Goal: Information Seeking & Learning: Learn about a topic

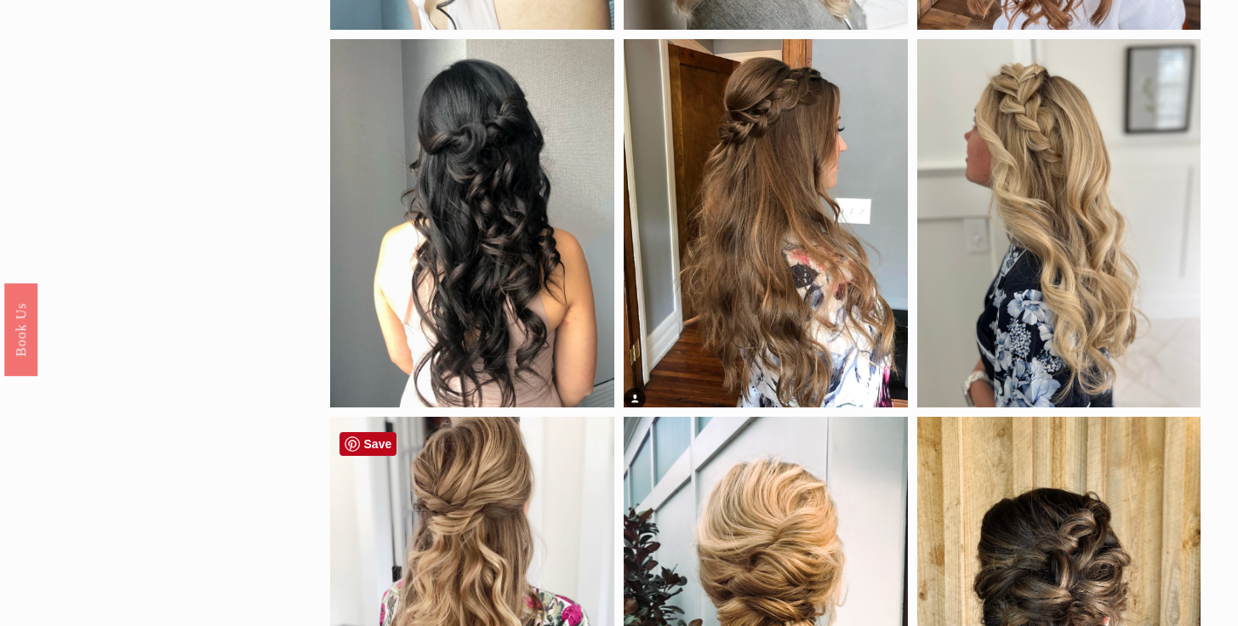
scroll to position [477, 0]
click at [520, 319] on div at bounding box center [472, 224] width 284 height 368
click at [476, 268] on div at bounding box center [472, 224] width 284 height 368
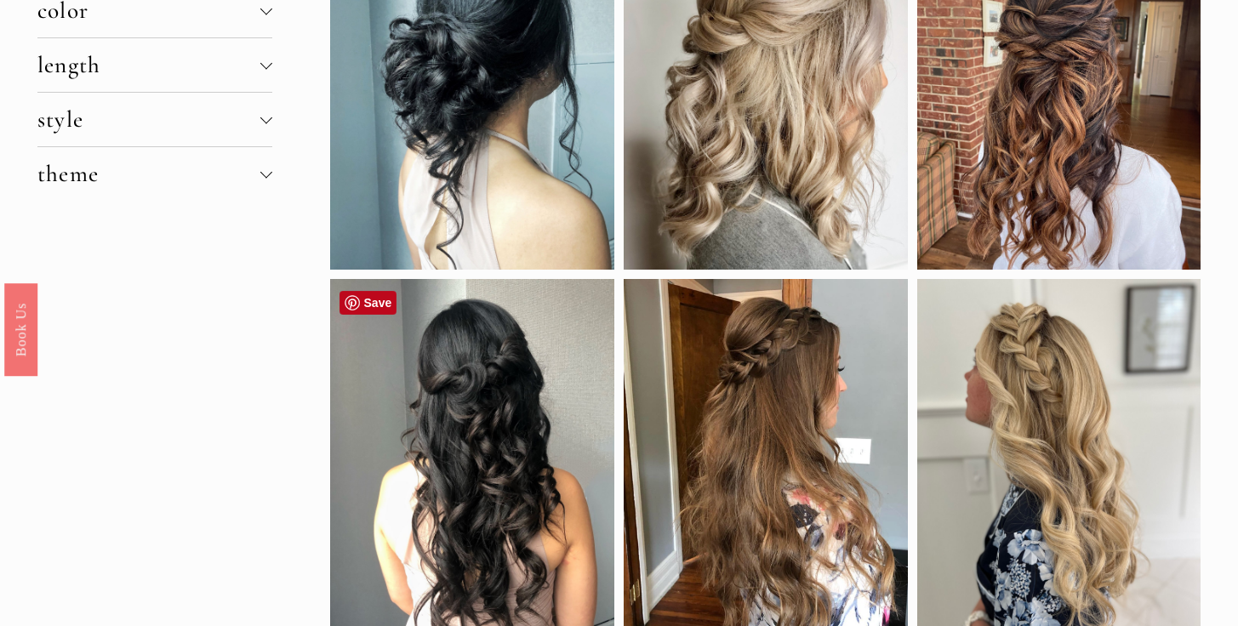
scroll to position [242, 0]
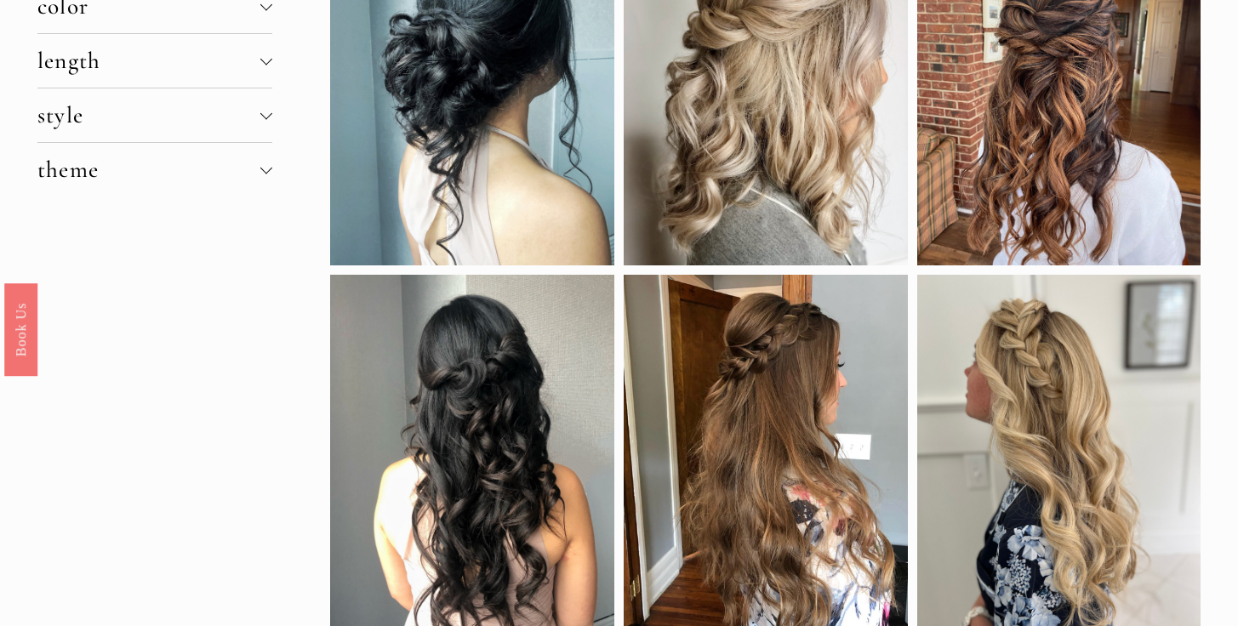
click at [373, 304] on div at bounding box center [472, 459] width 284 height 368
click at [465, 480] on div at bounding box center [472, 459] width 284 height 368
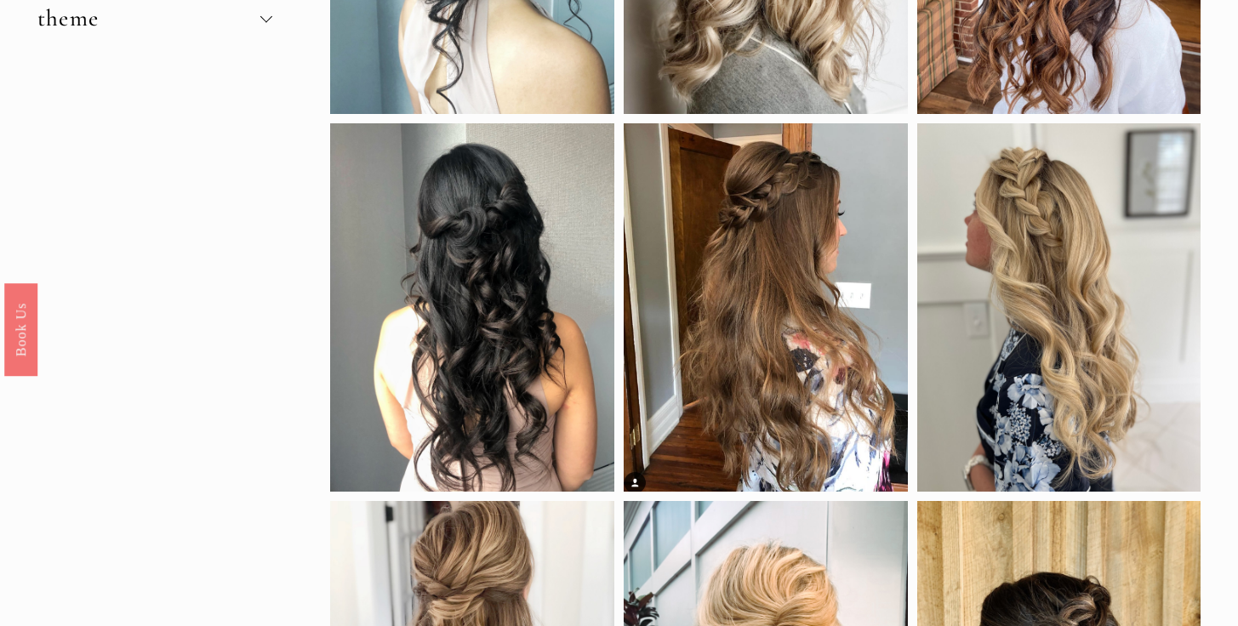
scroll to position [429, 0]
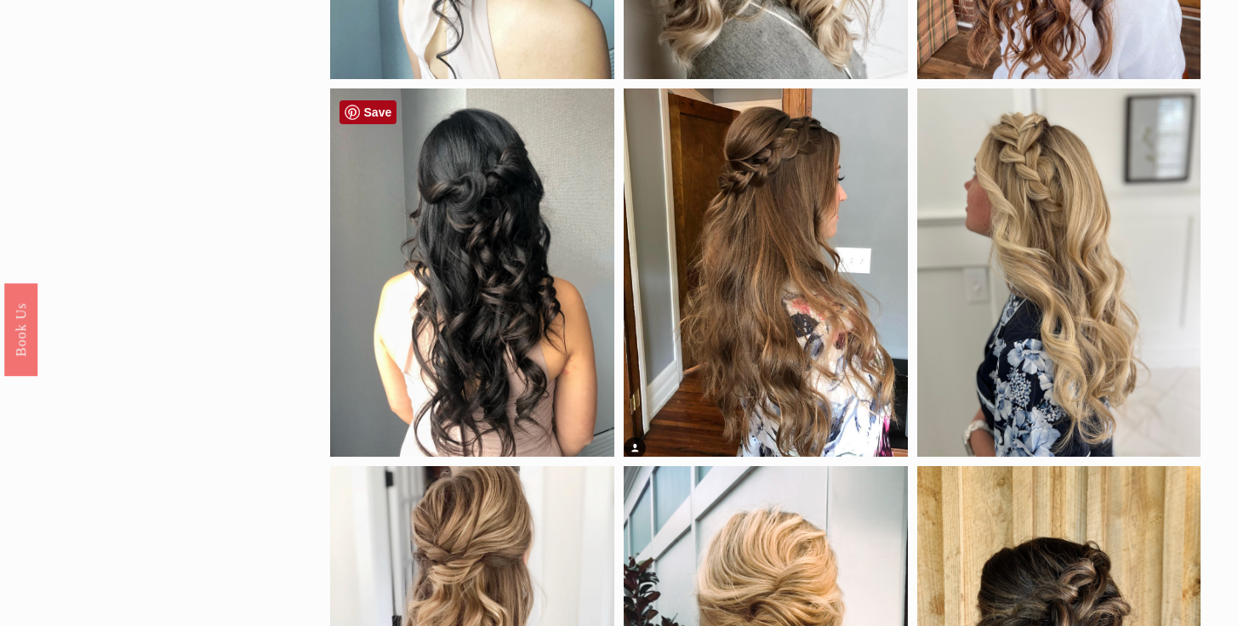
click at [383, 116] on link "Save" at bounding box center [368, 112] width 58 height 24
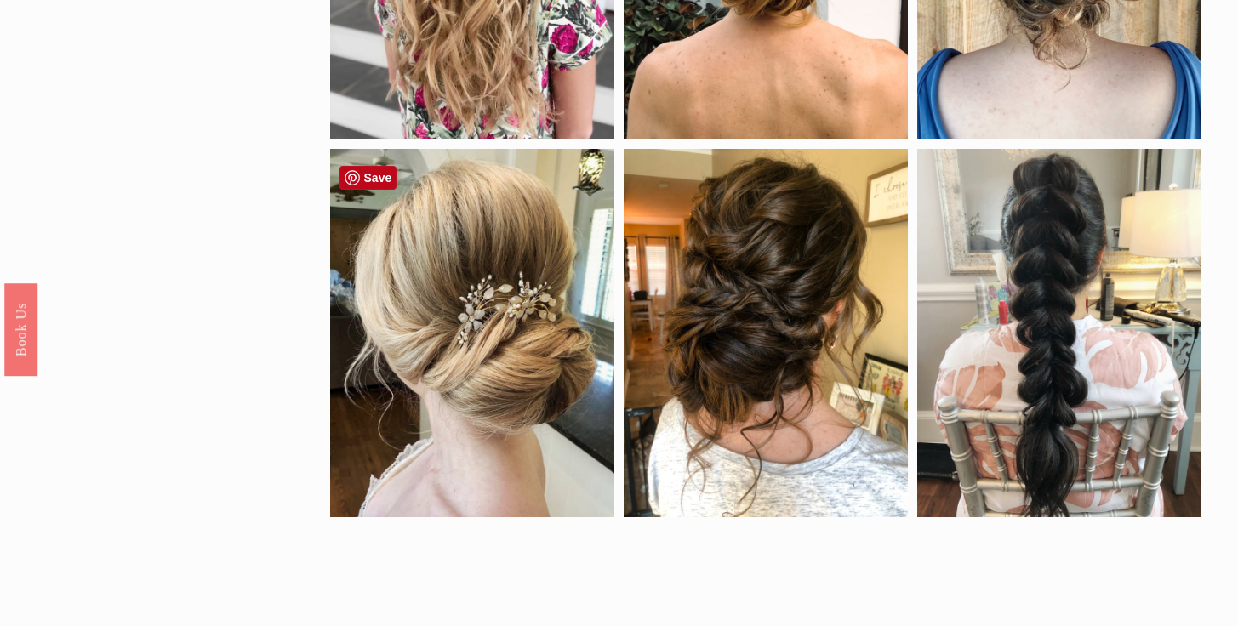
scroll to position [1175, 0]
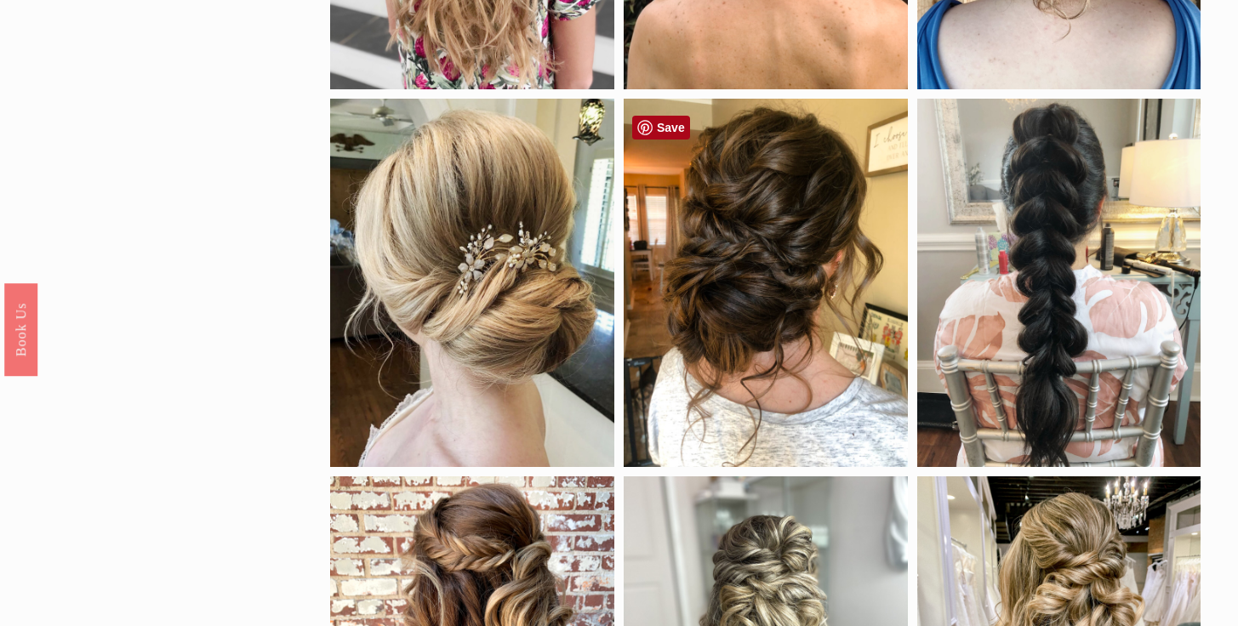
click at [653, 120] on link "Save" at bounding box center [661, 128] width 58 height 24
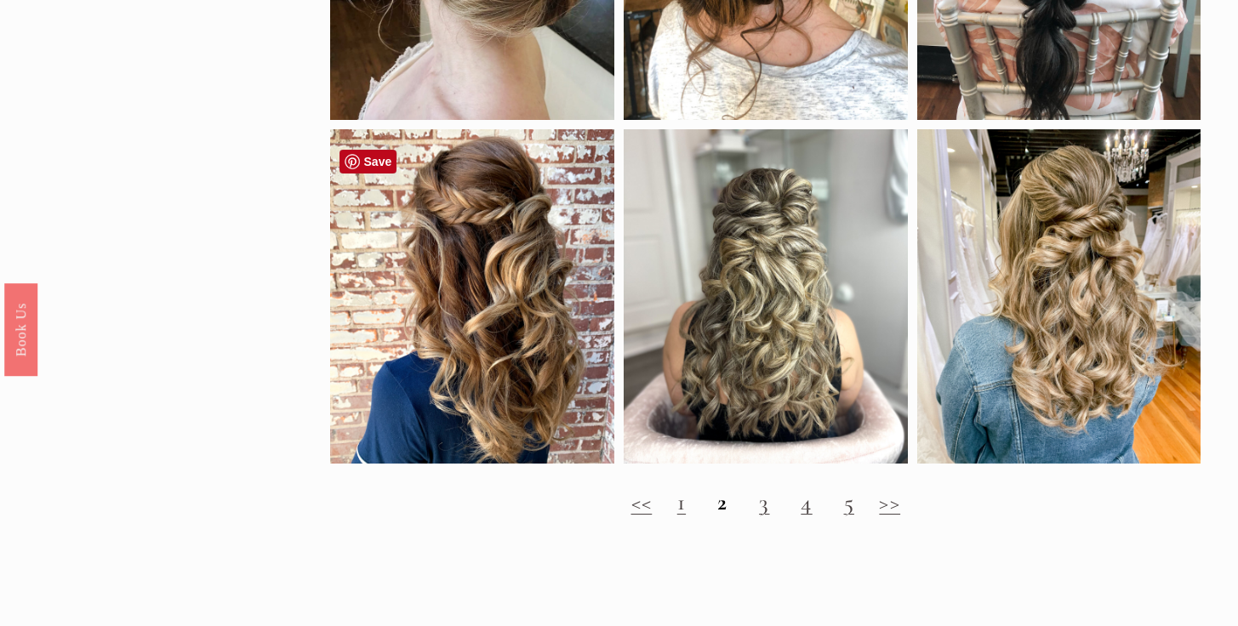
scroll to position [1523, 0]
click at [682, 516] on h2 "<< 1 2 3 4 5 >>" at bounding box center [765, 501] width 870 height 27
click at [642, 516] on link "<<" at bounding box center [641, 501] width 21 height 28
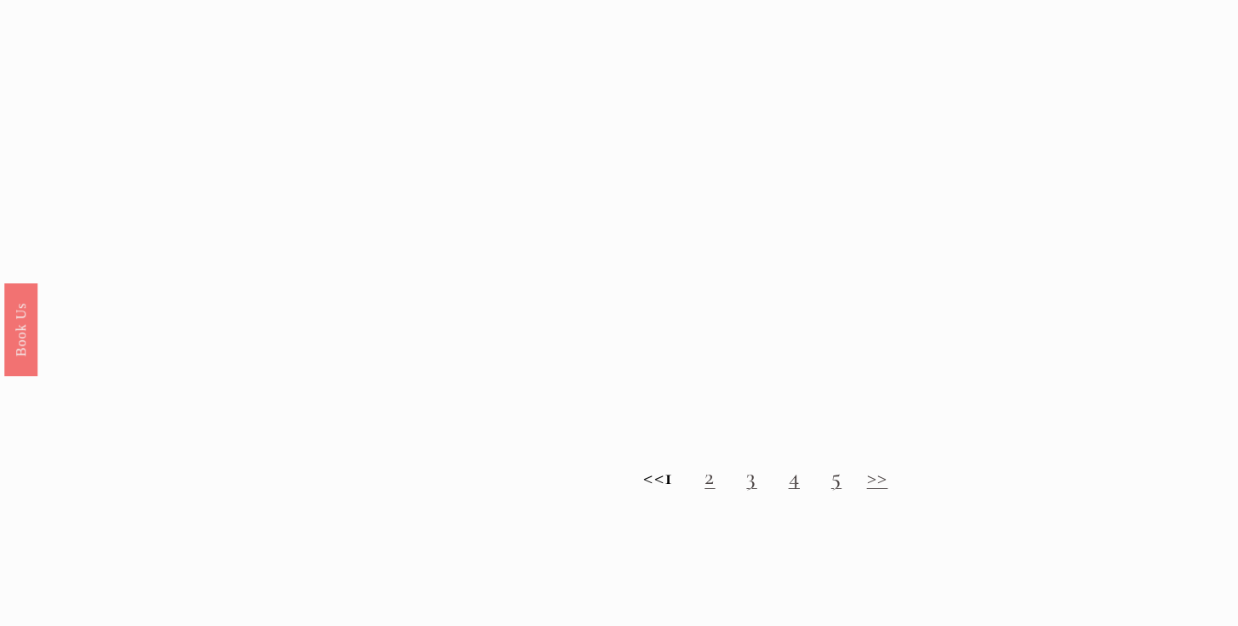
scroll to position [1656, 0]
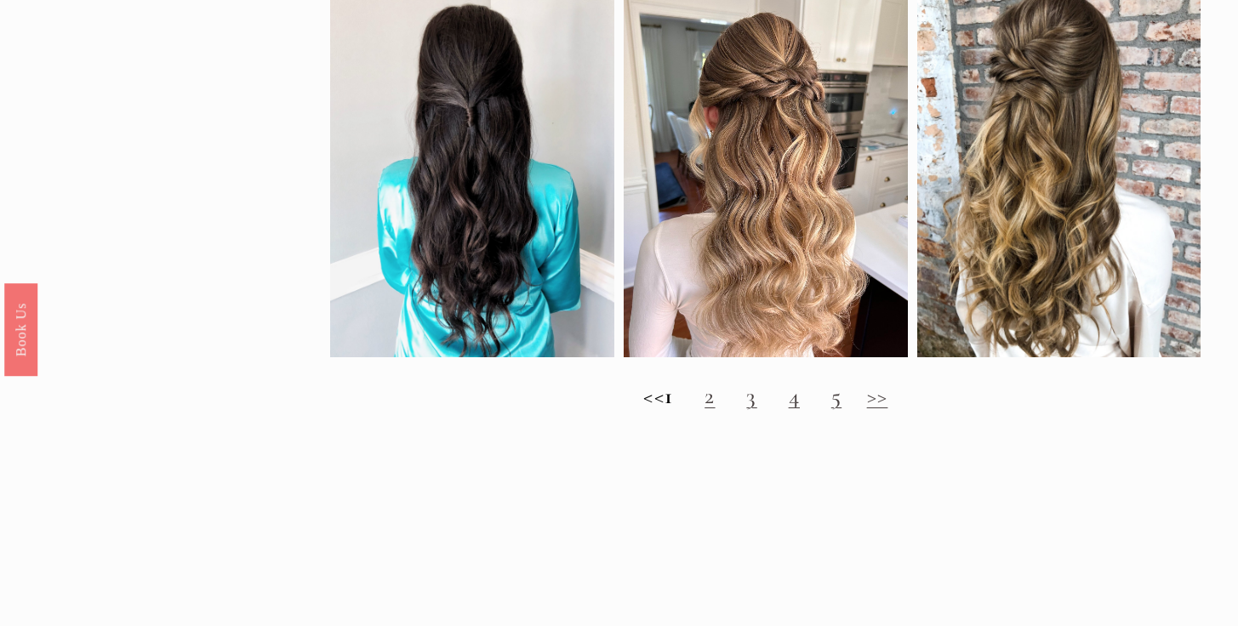
click at [725, 410] on h2 "<< 1 2 3 4 5 >>" at bounding box center [765, 396] width 870 height 27
click at [756, 410] on link "3" at bounding box center [751, 396] width 10 height 28
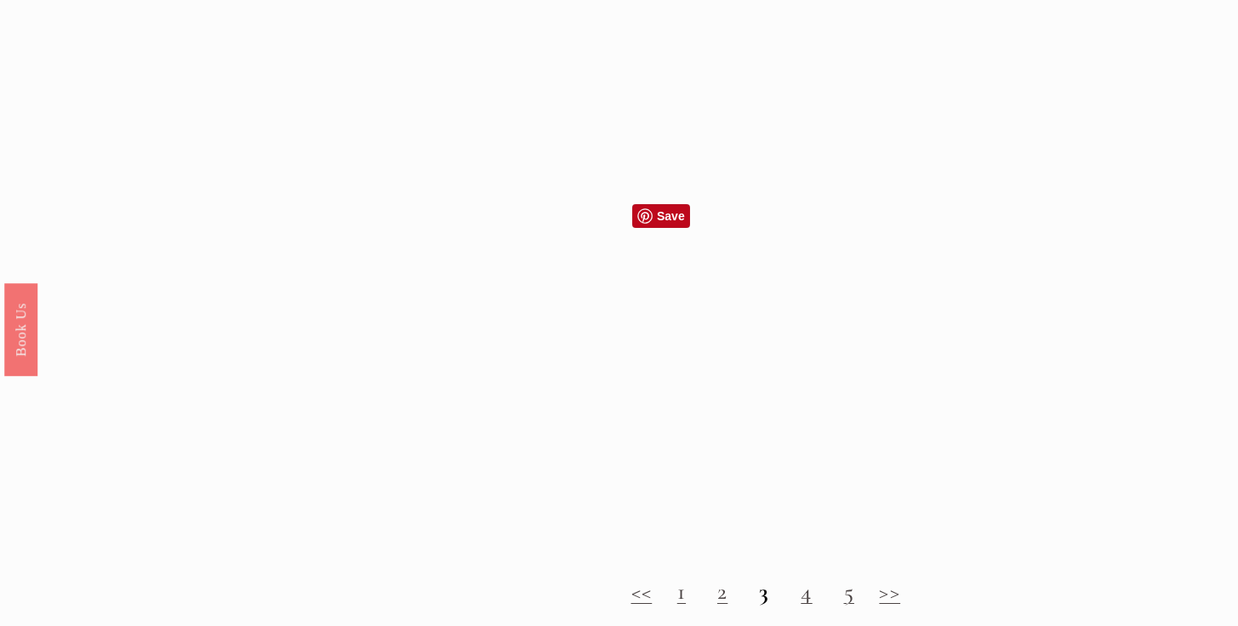
scroll to position [1478, 0]
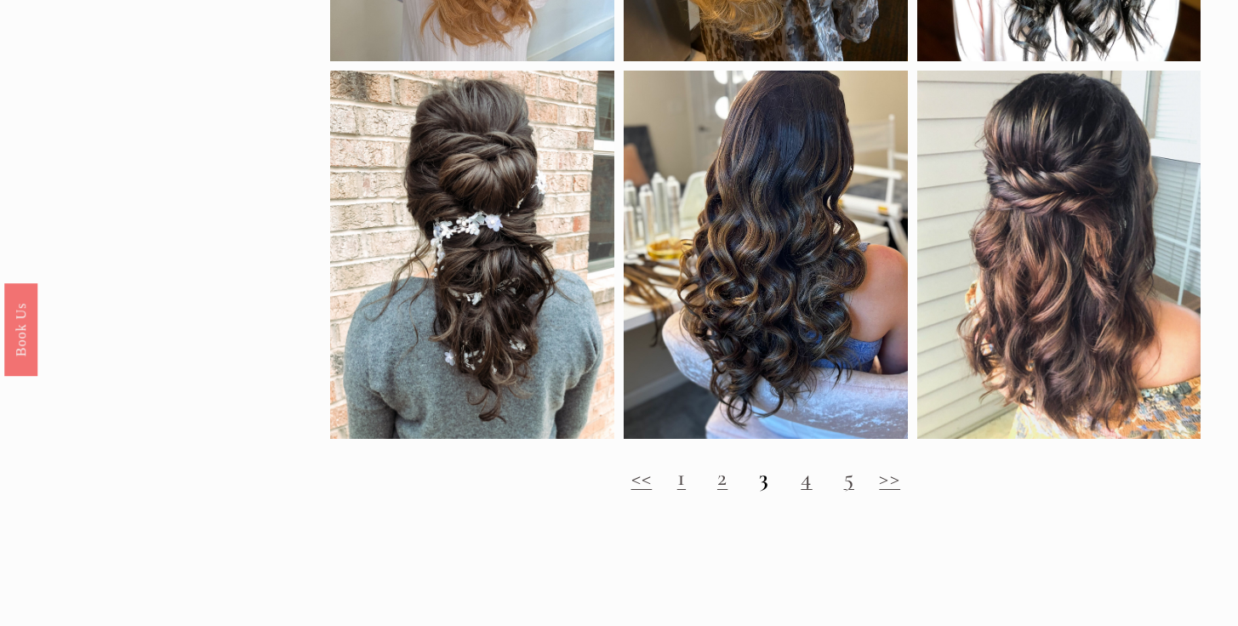
click at [809, 492] on link "4" at bounding box center [806, 478] width 11 height 28
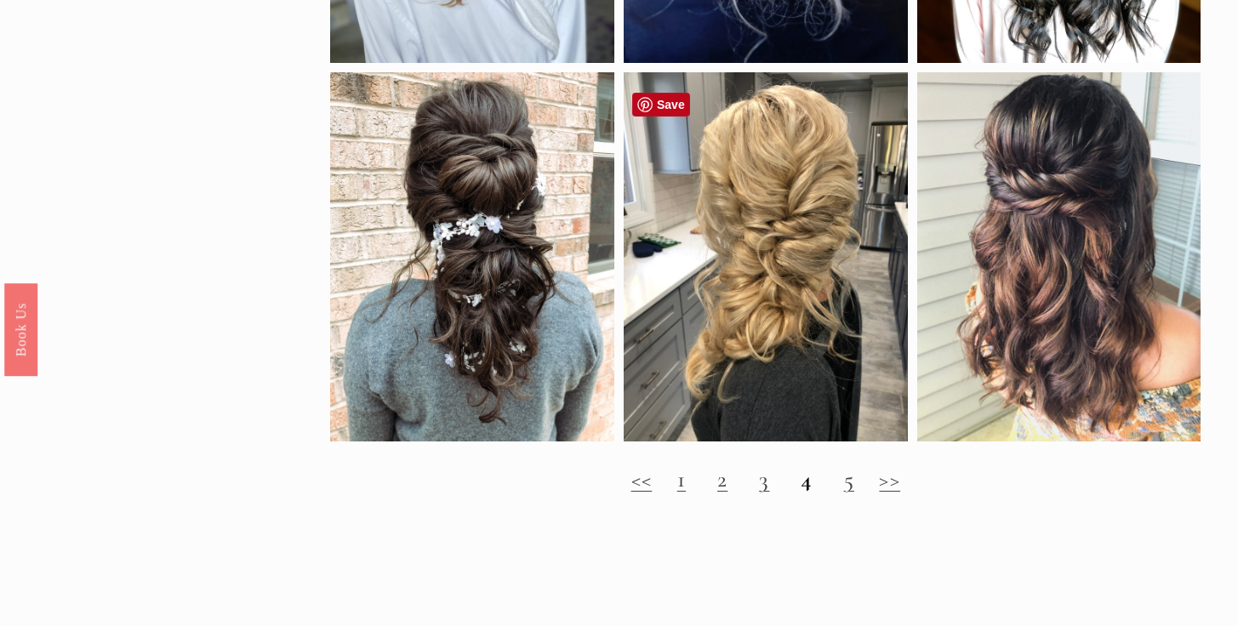
scroll to position [1525, 0]
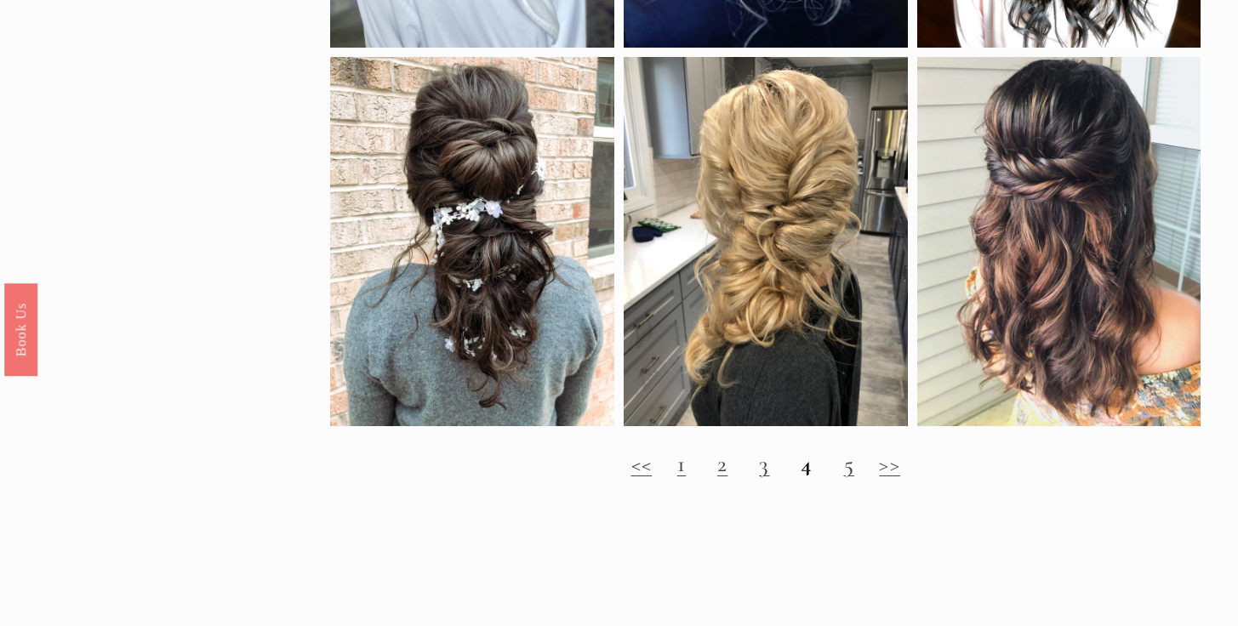
click at [852, 478] on link "5" at bounding box center [849, 464] width 10 height 28
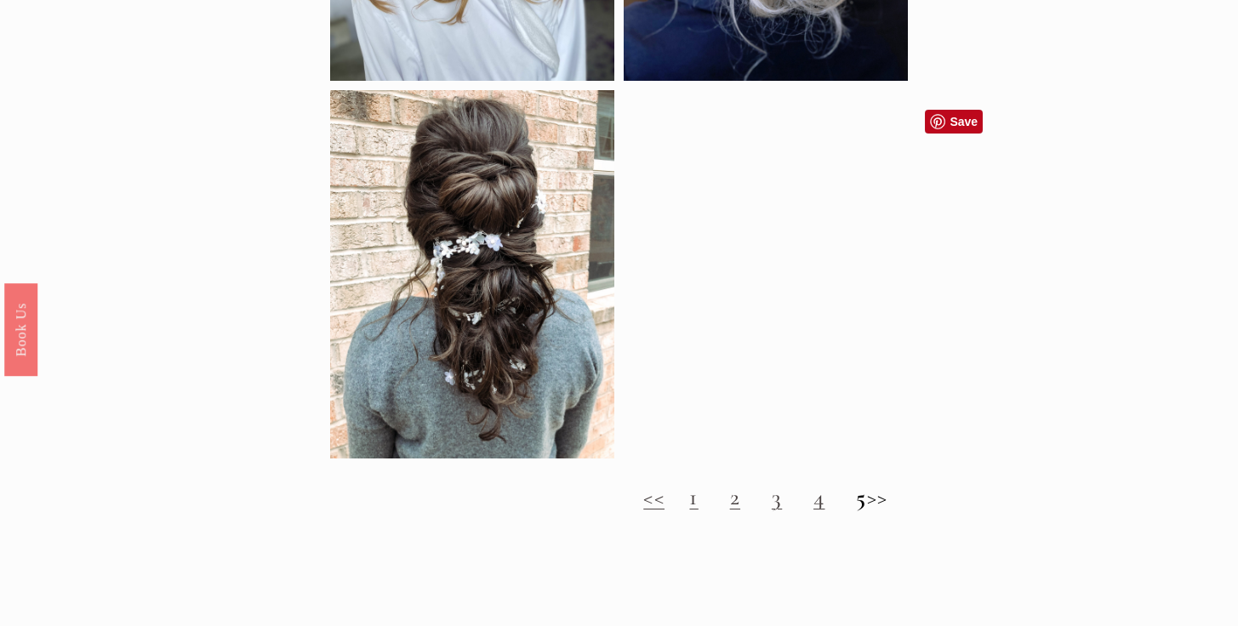
scroll to position [1542, 0]
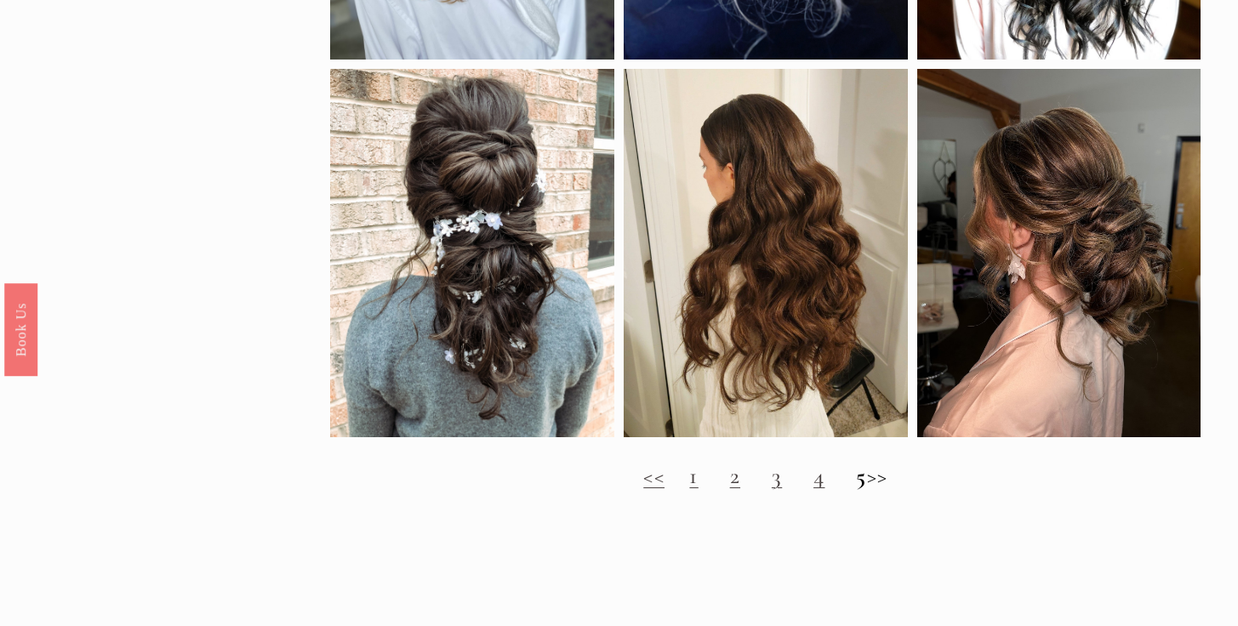
click at [856, 490] on strong "5" at bounding box center [861, 476] width 10 height 28
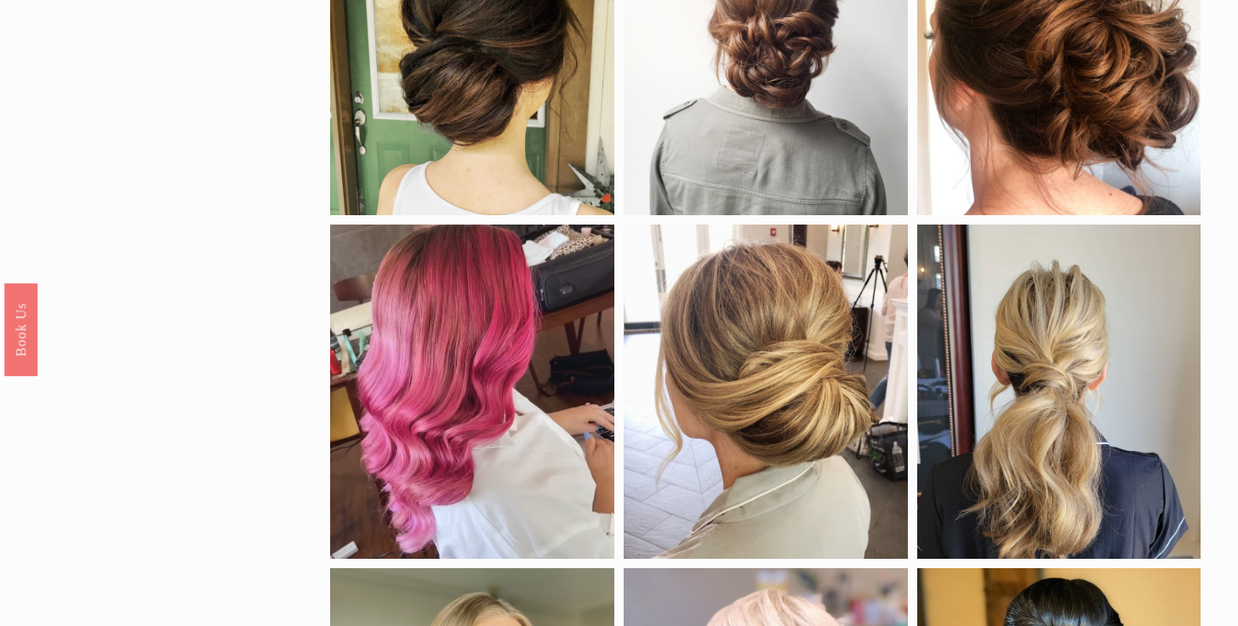
scroll to position [397, 0]
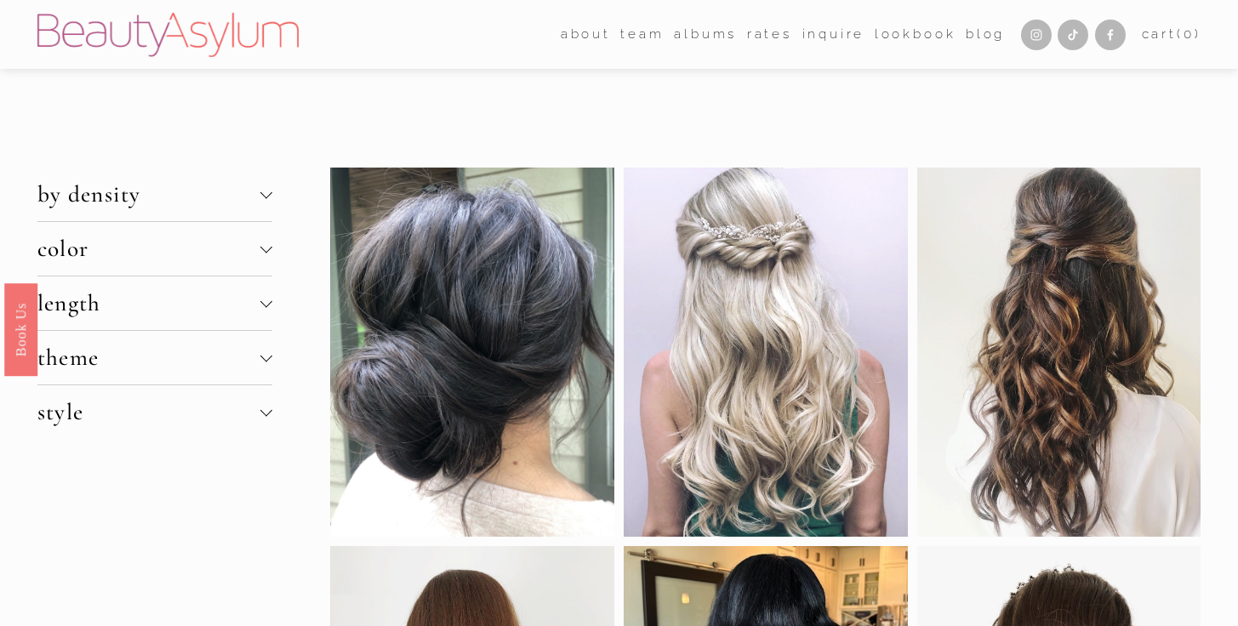
scroll to position [1656, 0]
